Goal: Transaction & Acquisition: Obtain resource

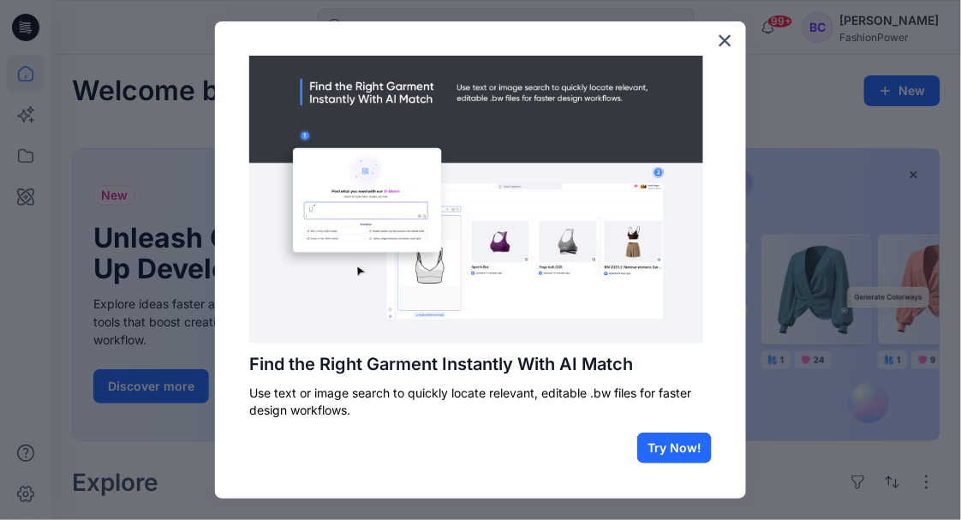
click at [704, 38] on div "Find the Right Garment Instantly With AI Match Use text or image search to quic…" at bounding box center [480, 259] width 531 height 477
click at [717, 40] on button "×" at bounding box center [725, 40] width 16 height 27
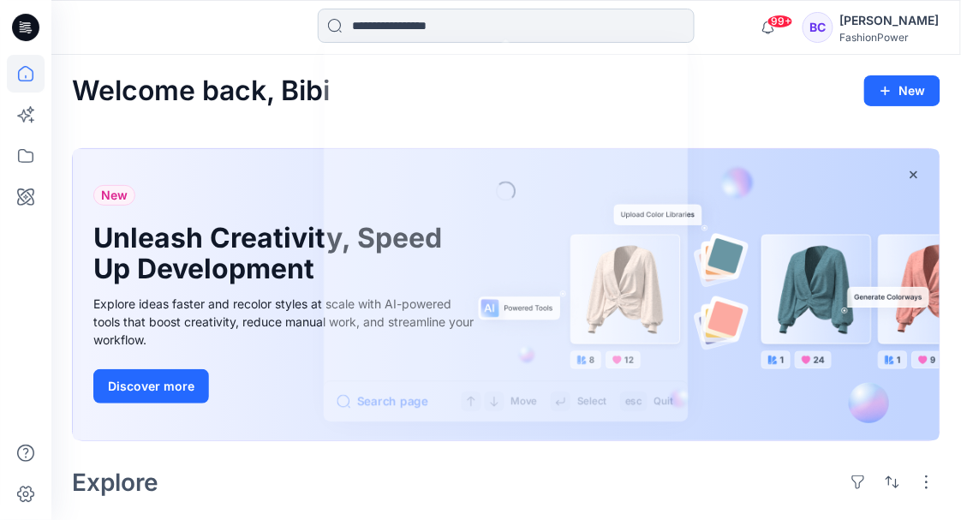
click at [390, 30] on input at bounding box center [506, 26] width 377 height 34
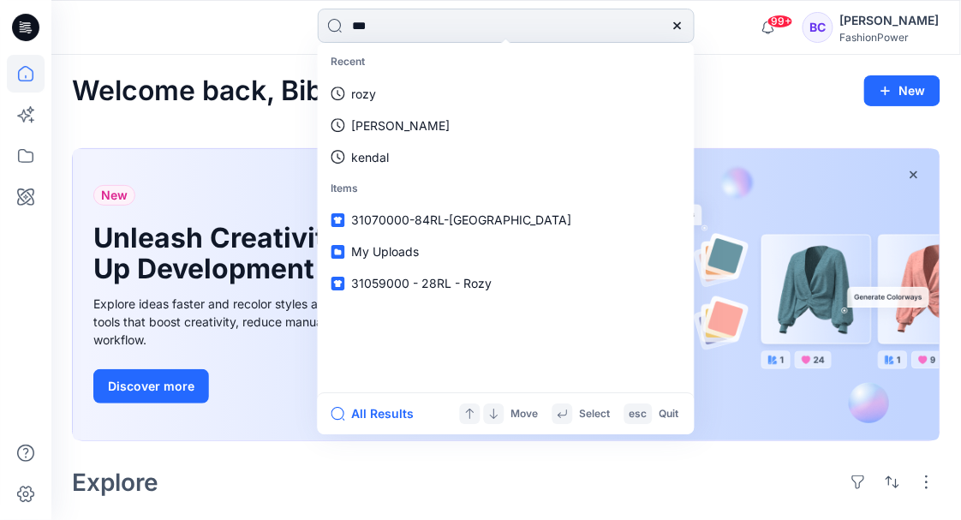
type input "****"
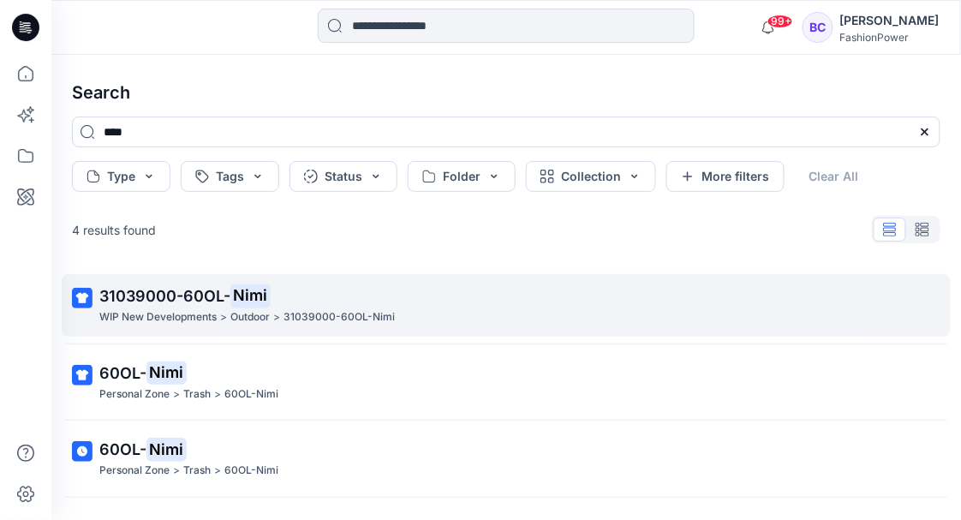
click at [271, 322] on div "Outdoor >" at bounding box center [255, 317] width 50 height 18
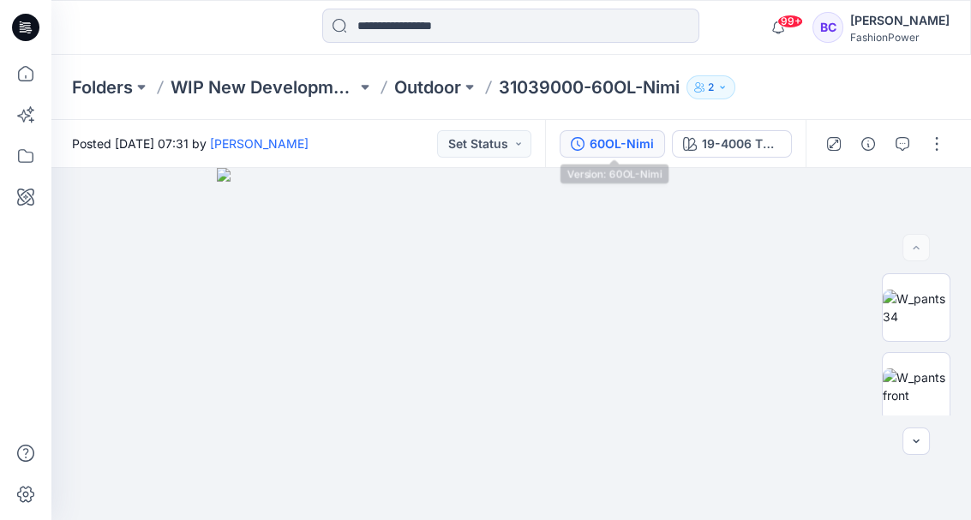
click at [616, 139] on div "60OL-Nimi" at bounding box center [621, 144] width 64 height 19
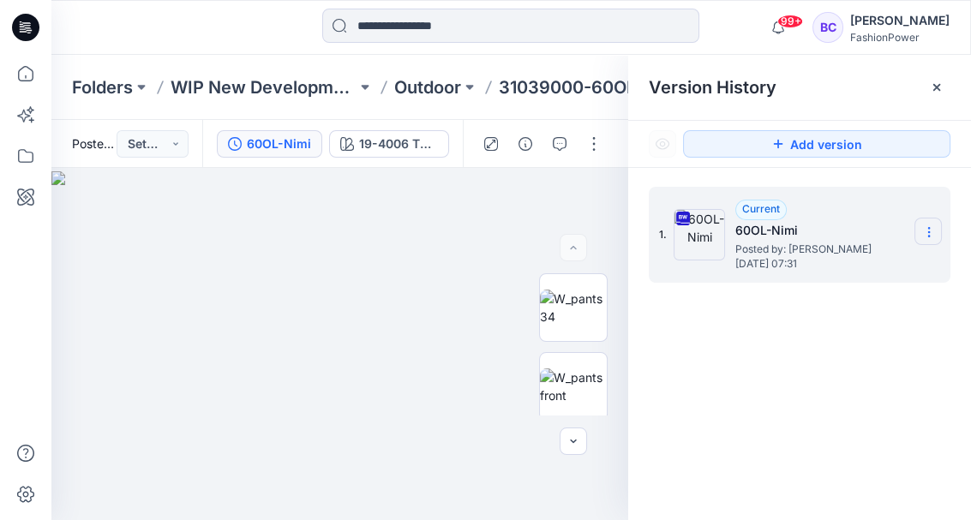
click at [928, 232] on icon at bounding box center [928, 232] width 1 height 1
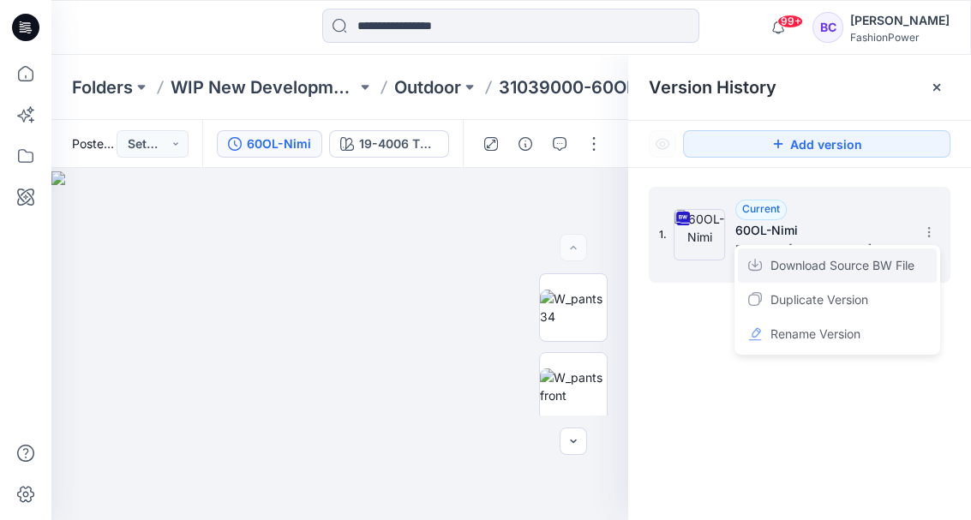
click at [884, 272] on span "Download Source BW File" at bounding box center [842, 265] width 144 height 21
